Goal: Navigation & Orientation: Find specific page/section

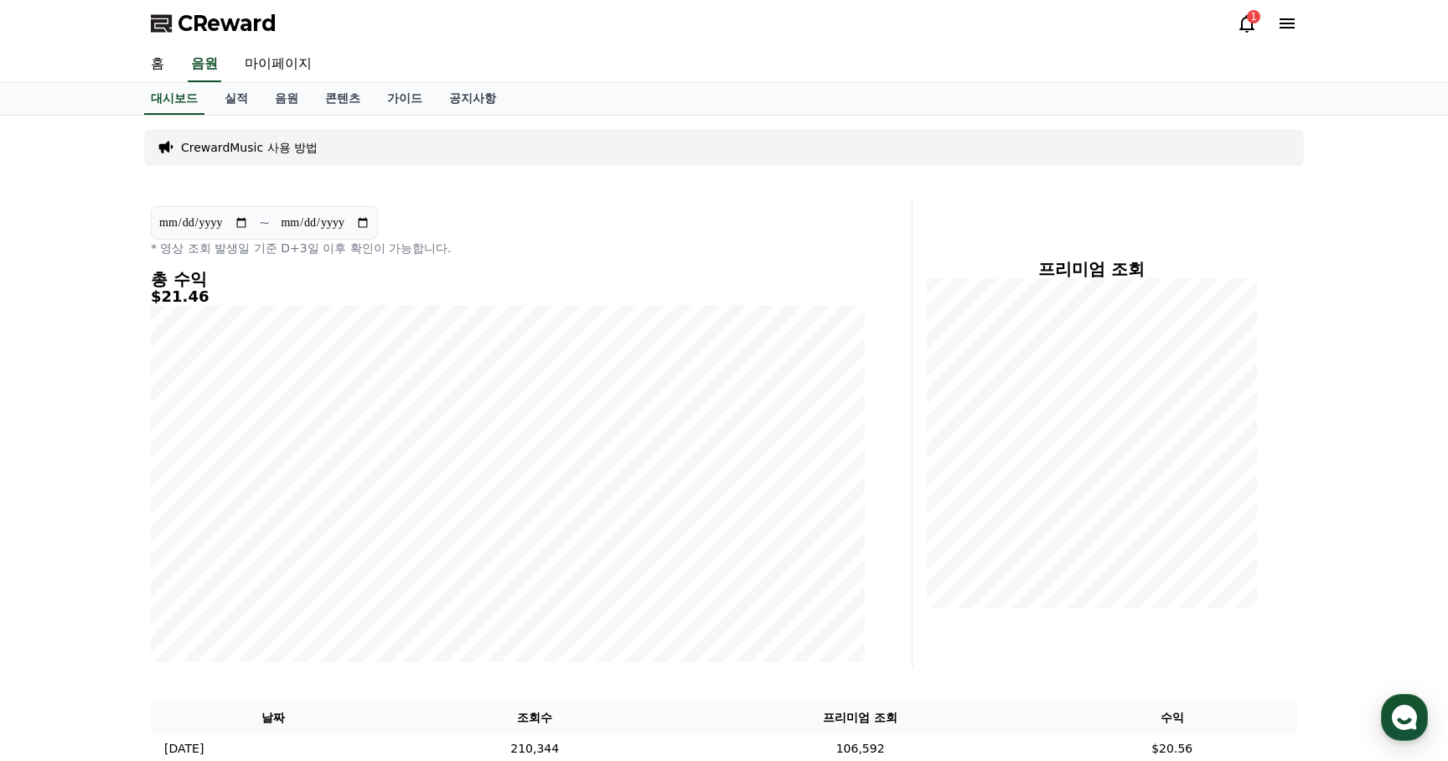
click at [230, 31] on span "CReward" at bounding box center [227, 23] width 99 height 27
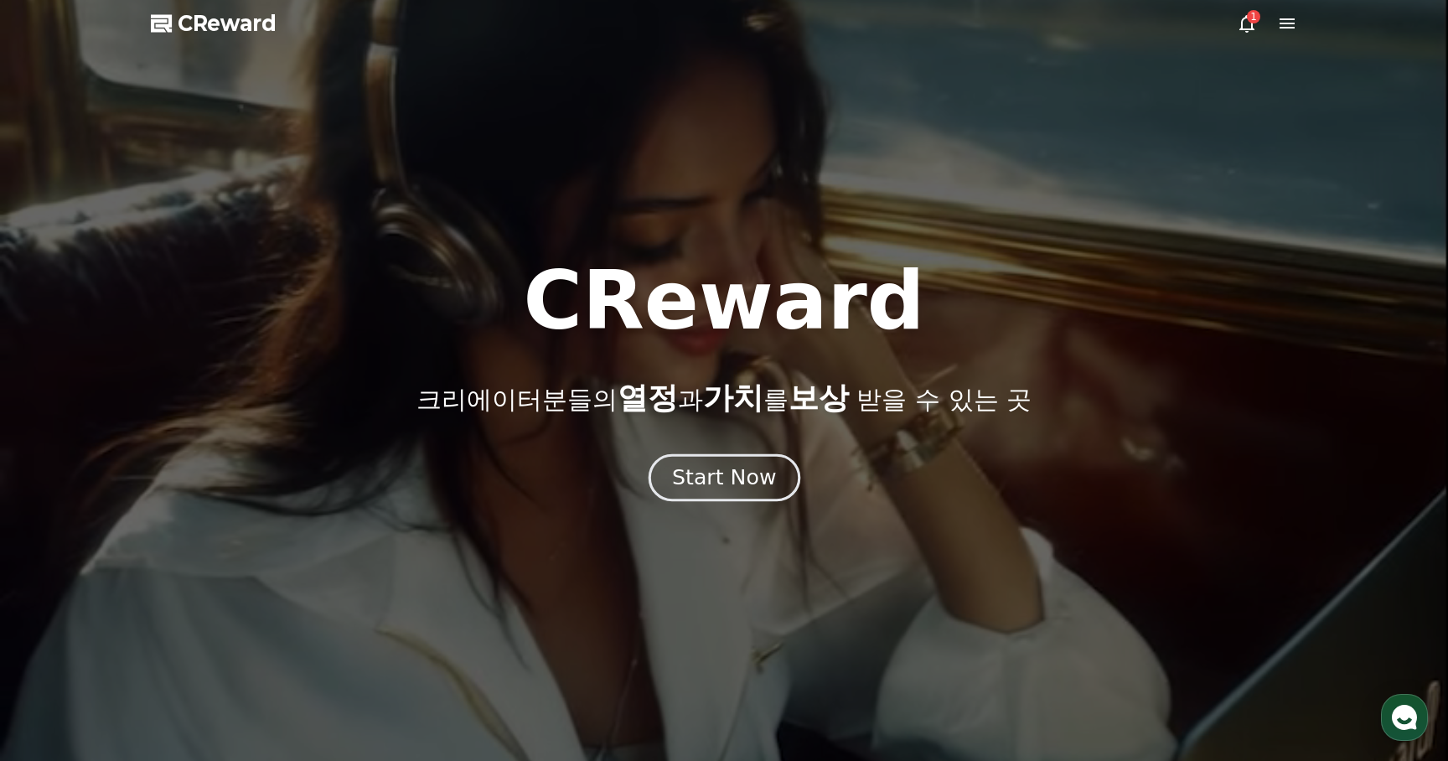
click at [694, 463] on button "Start Now" at bounding box center [724, 478] width 152 height 48
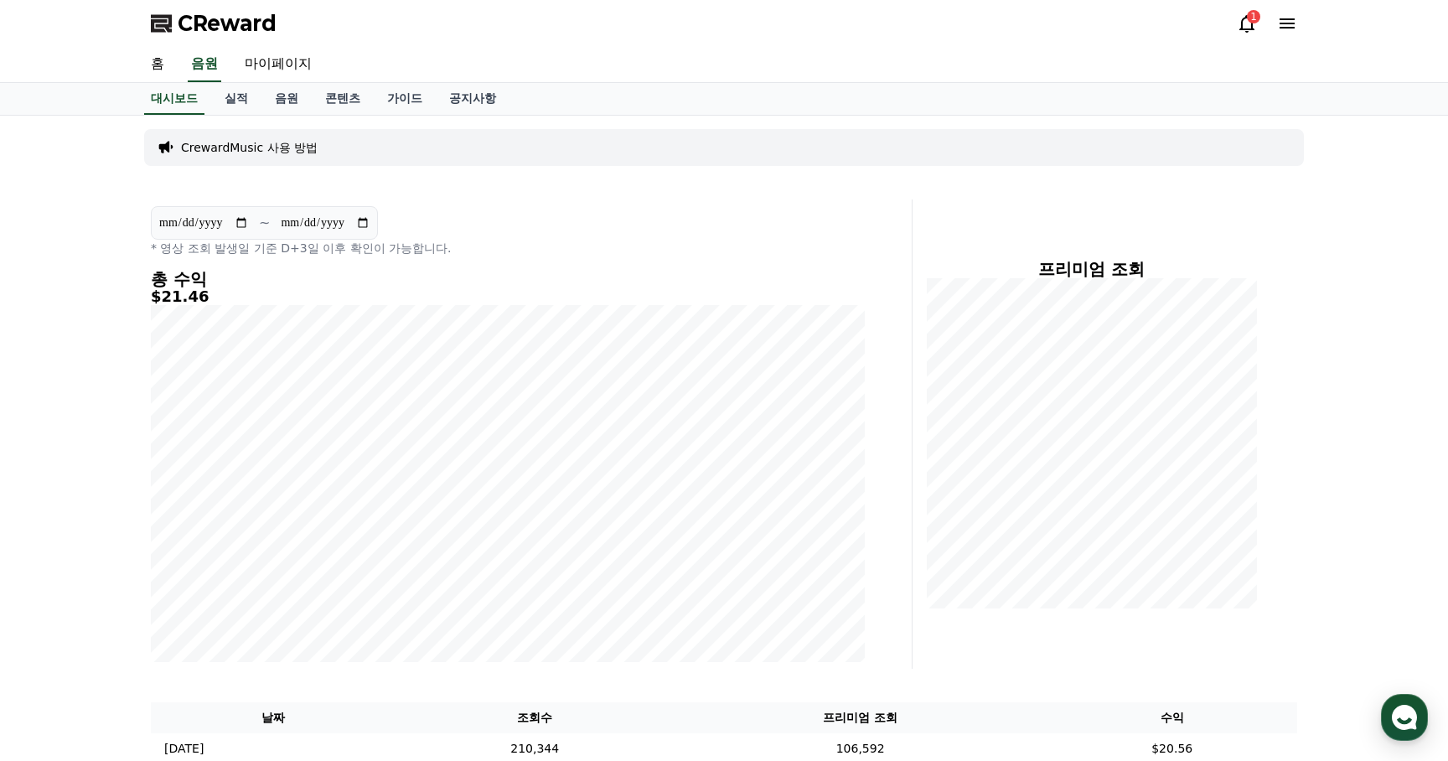
click at [1243, 27] on icon at bounding box center [1247, 23] width 20 height 20
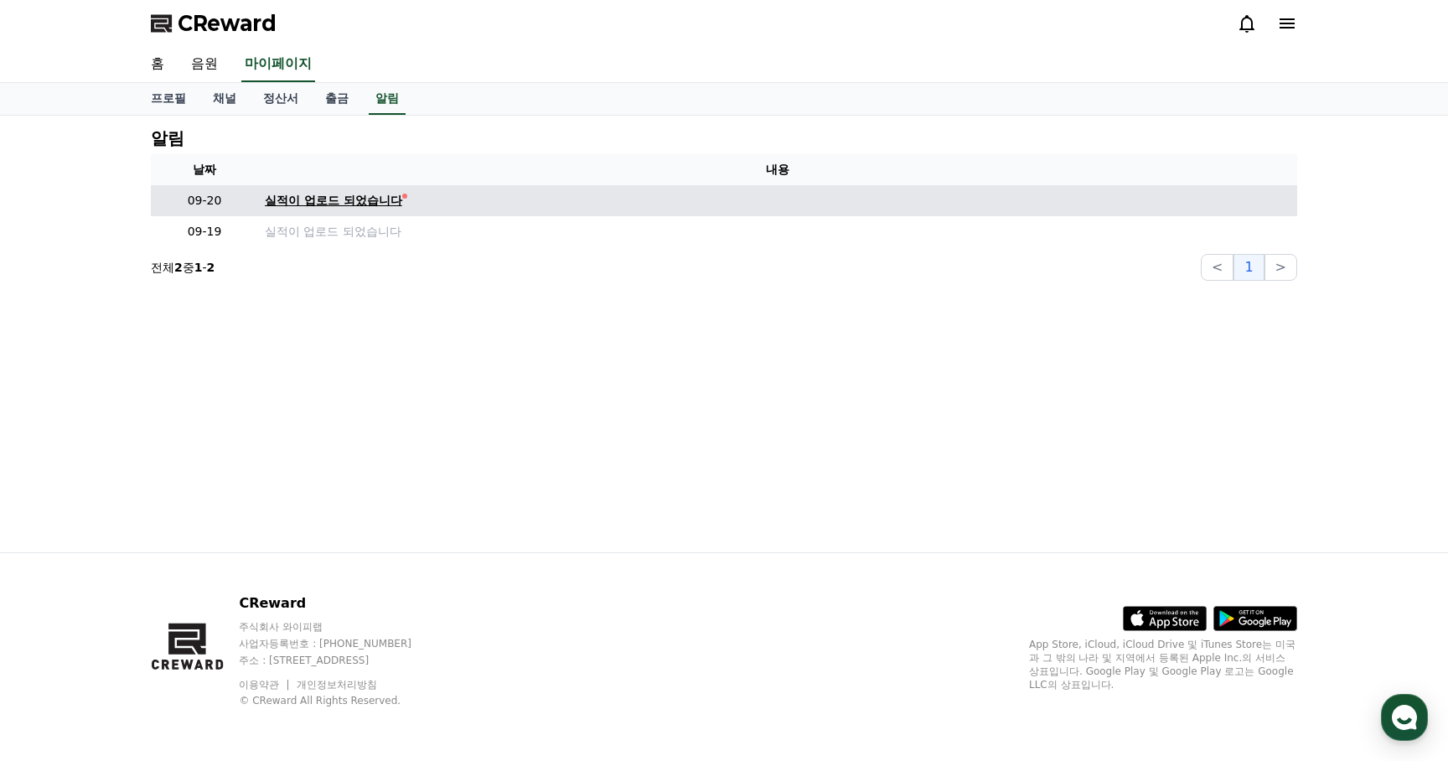
click at [326, 198] on div "실적이 업로드 되었습니다" at bounding box center [333, 201] width 137 height 18
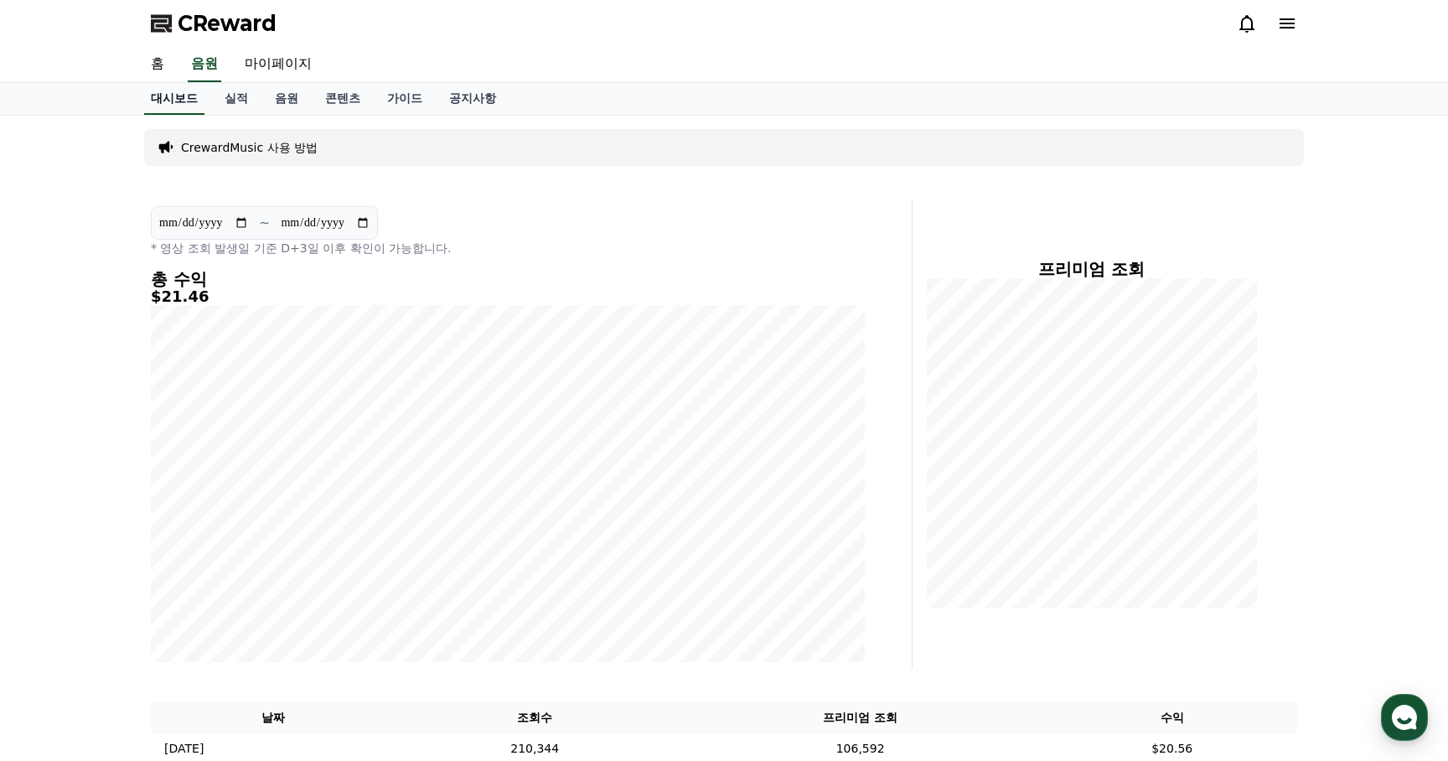
click at [176, 102] on link "대시보드" at bounding box center [174, 99] width 60 height 32
click at [159, 57] on link "홈" at bounding box center [157, 64] width 40 height 35
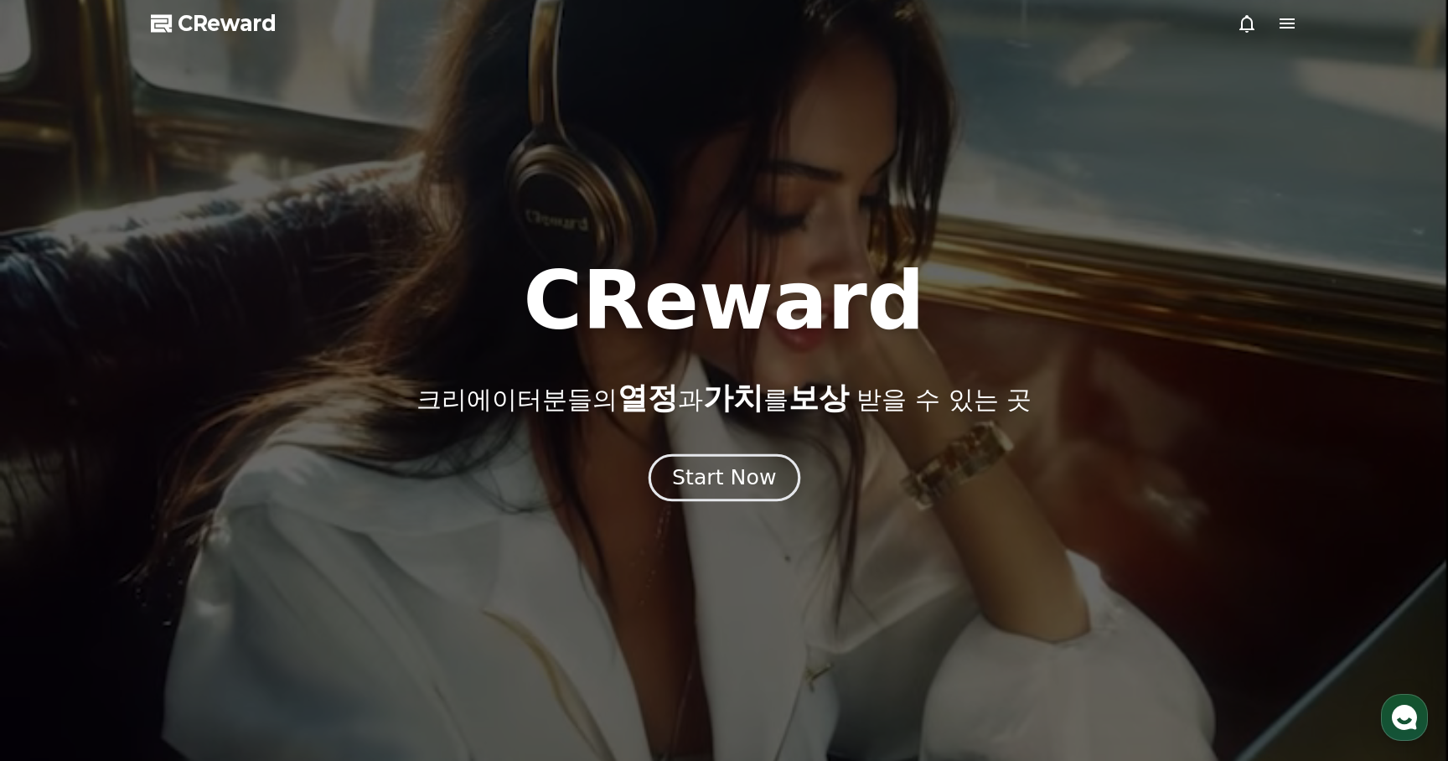
click at [719, 494] on button "Start Now" at bounding box center [724, 478] width 152 height 48
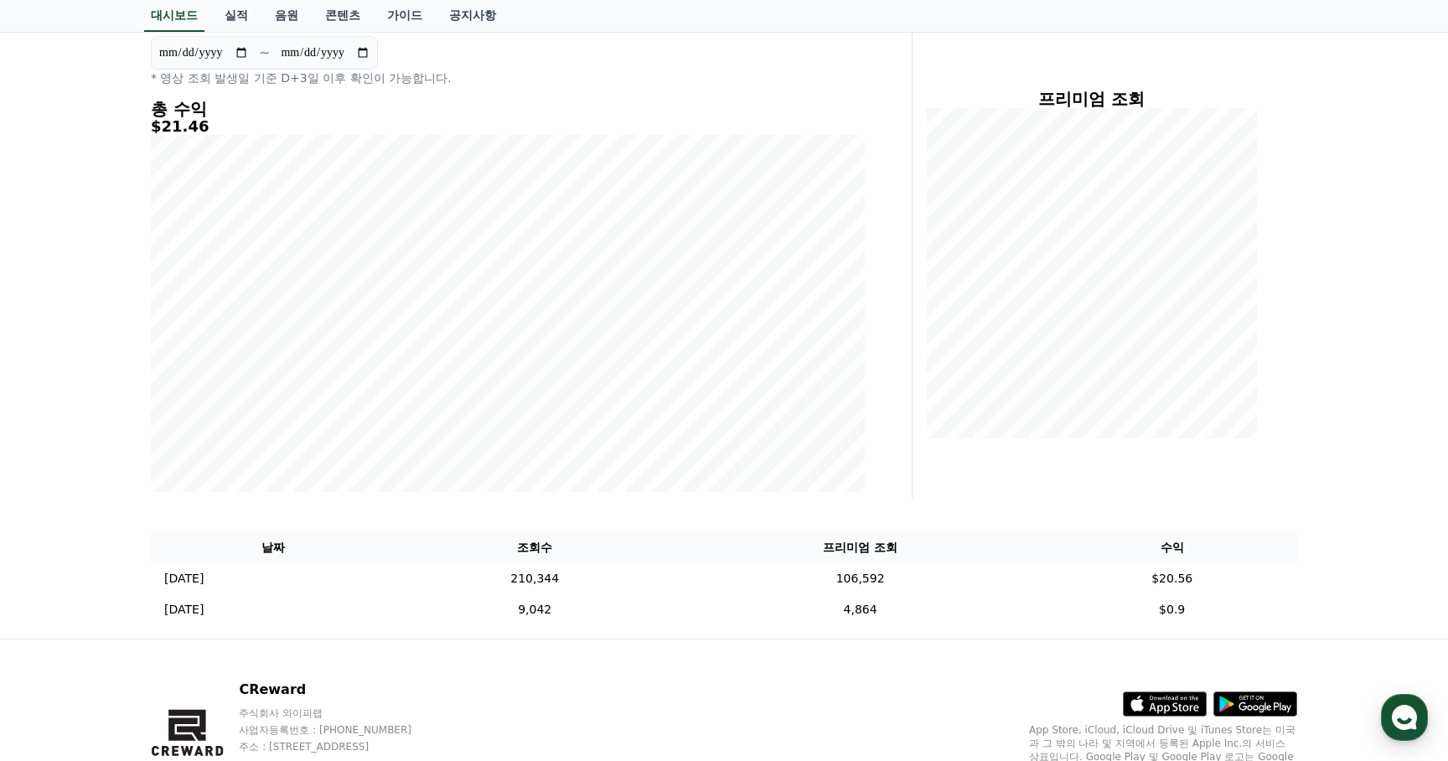
scroll to position [256, 0]
